Goal: Find specific page/section: Find specific page/section

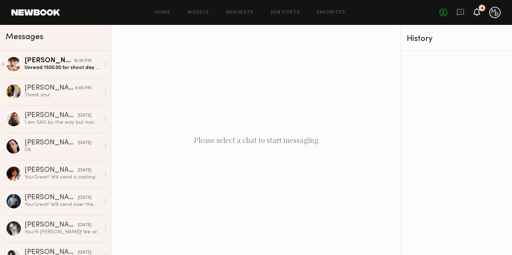
click at [479, 14] on icon at bounding box center [477, 11] width 6 height 5
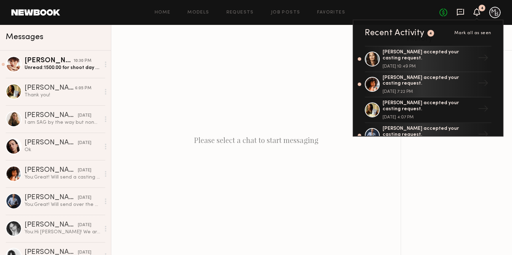
click at [462, 12] on icon at bounding box center [460, 11] width 3 height 1
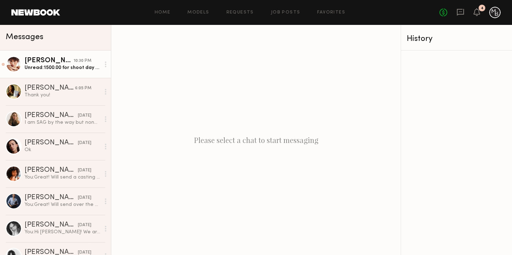
click at [47, 70] on div "Unread: 1500.00 for shoot day & usage" at bounding box center [63, 67] width 76 height 7
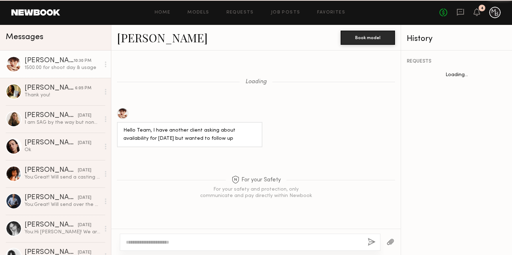
scroll to position [737, 0]
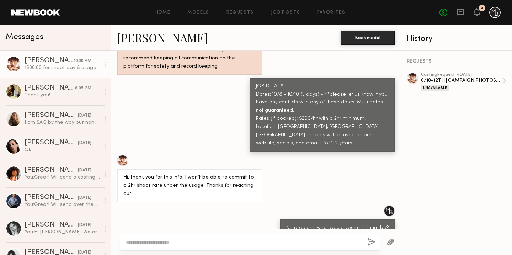
click at [122, 155] on div at bounding box center [122, 160] width 11 height 11
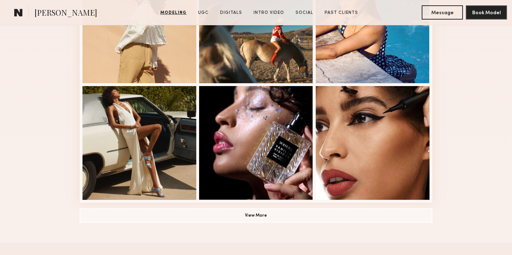
scroll to position [476, 0]
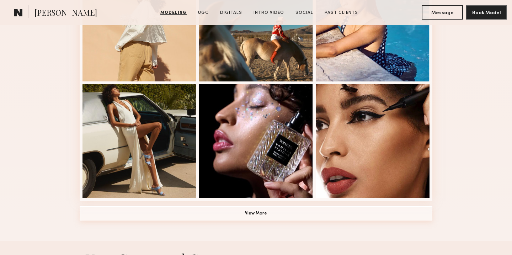
click at [228, 211] on button "View More" at bounding box center [256, 213] width 353 height 14
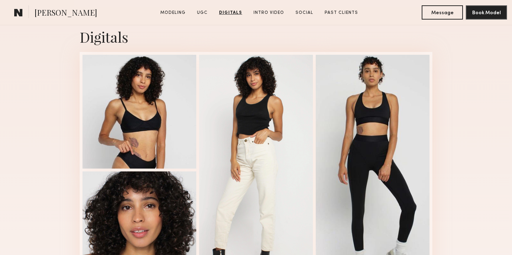
scroll to position [1705, 0]
